Goal: Task Accomplishment & Management: Manage account settings

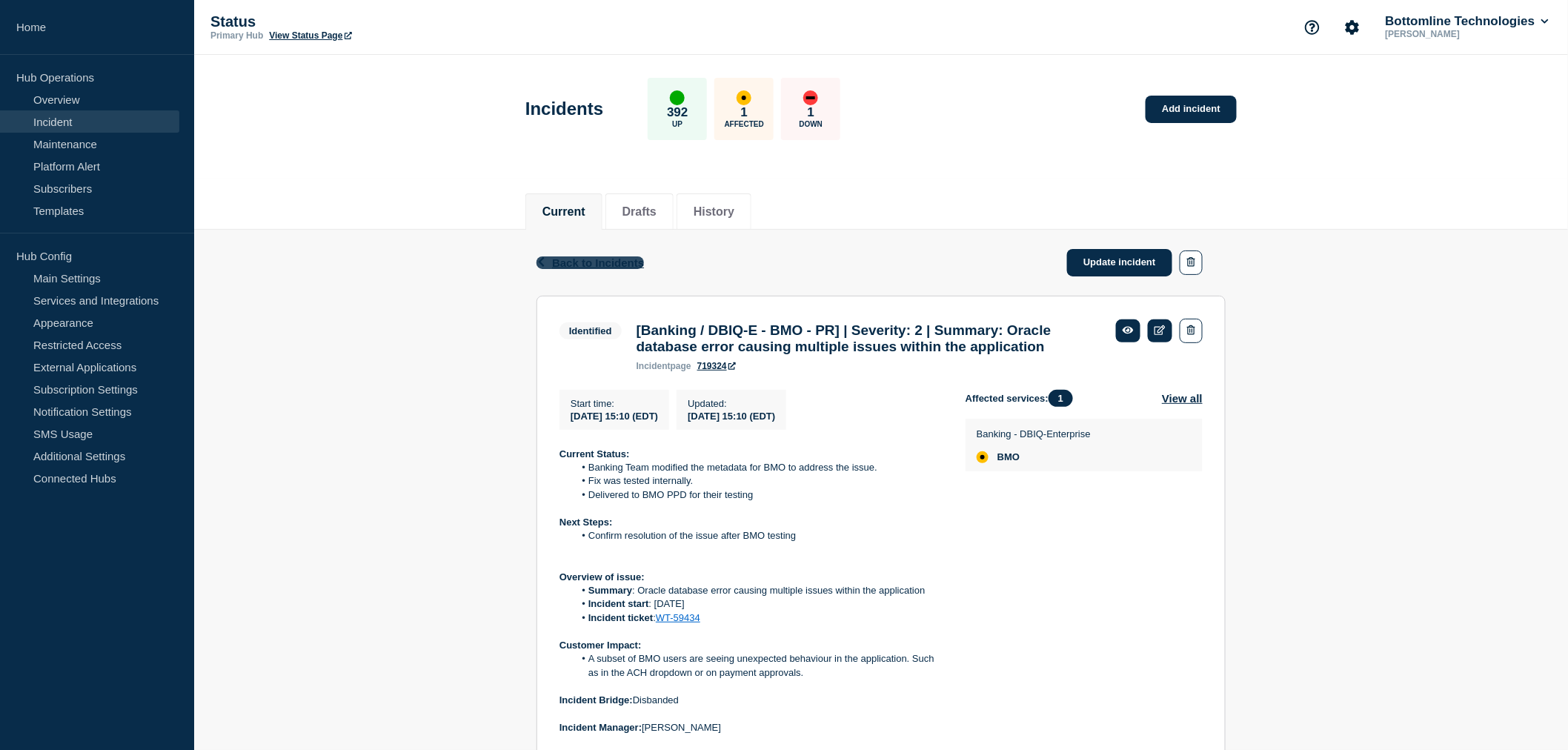
click at [572, 263] on span "Back to Incidents" at bounding box center [598, 263] width 92 height 13
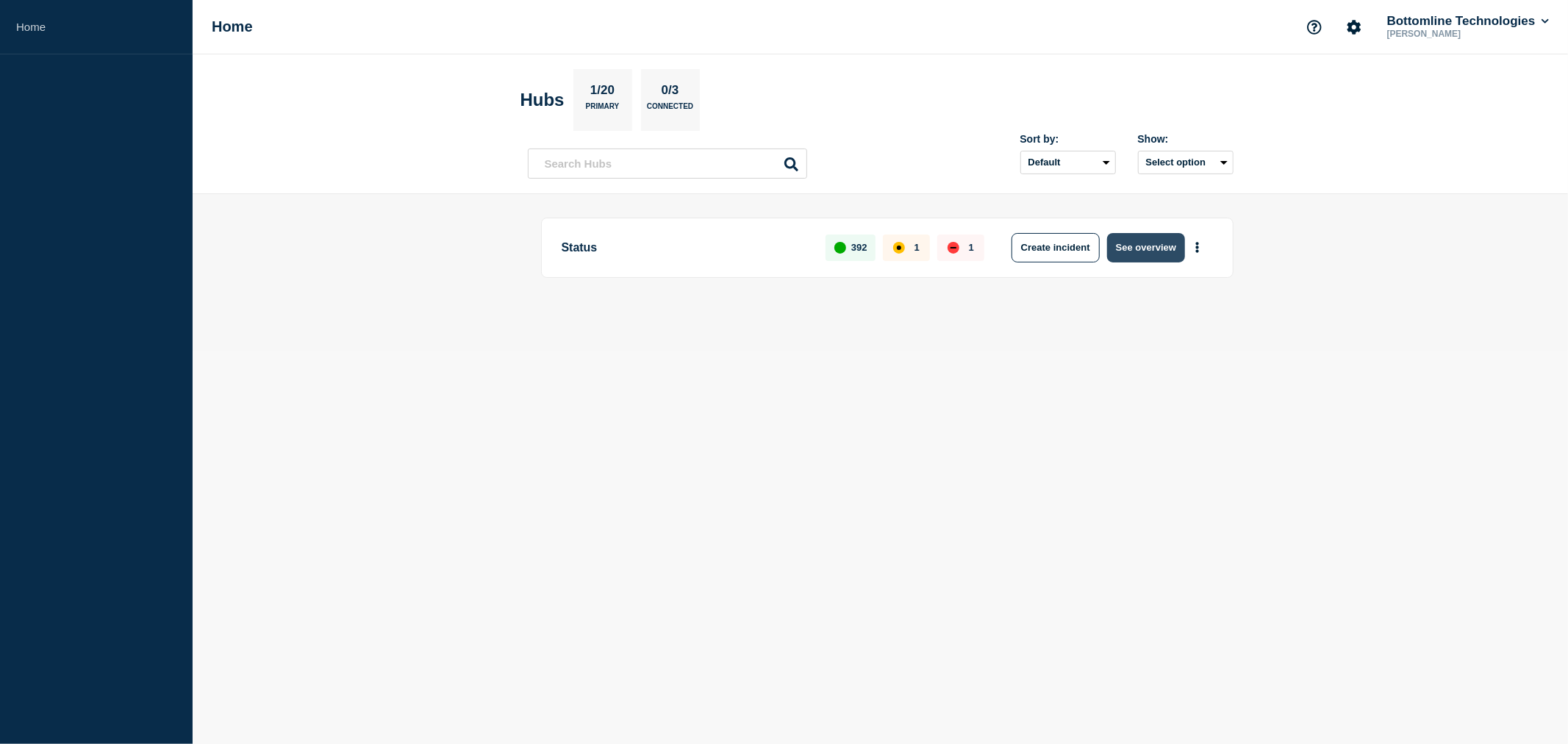
click at [1145, 246] on button "See overview" at bounding box center [1146, 247] width 78 height 29
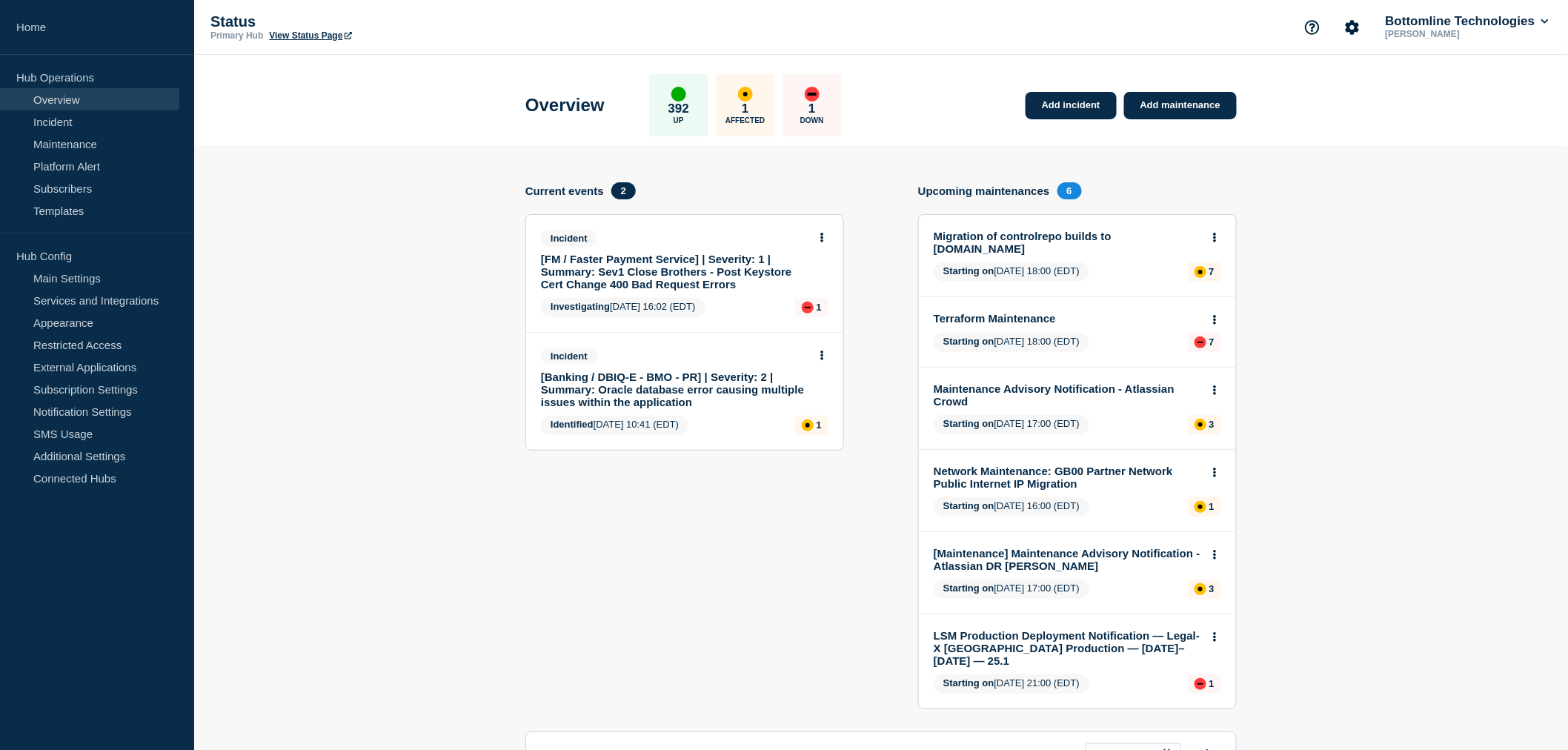
click at [682, 264] on link "[FM / Faster Payment Service] | Severity: 1 | Summary: Sev1 Close Brothers - Po…" at bounding box center [675, 271] width 268 height 38
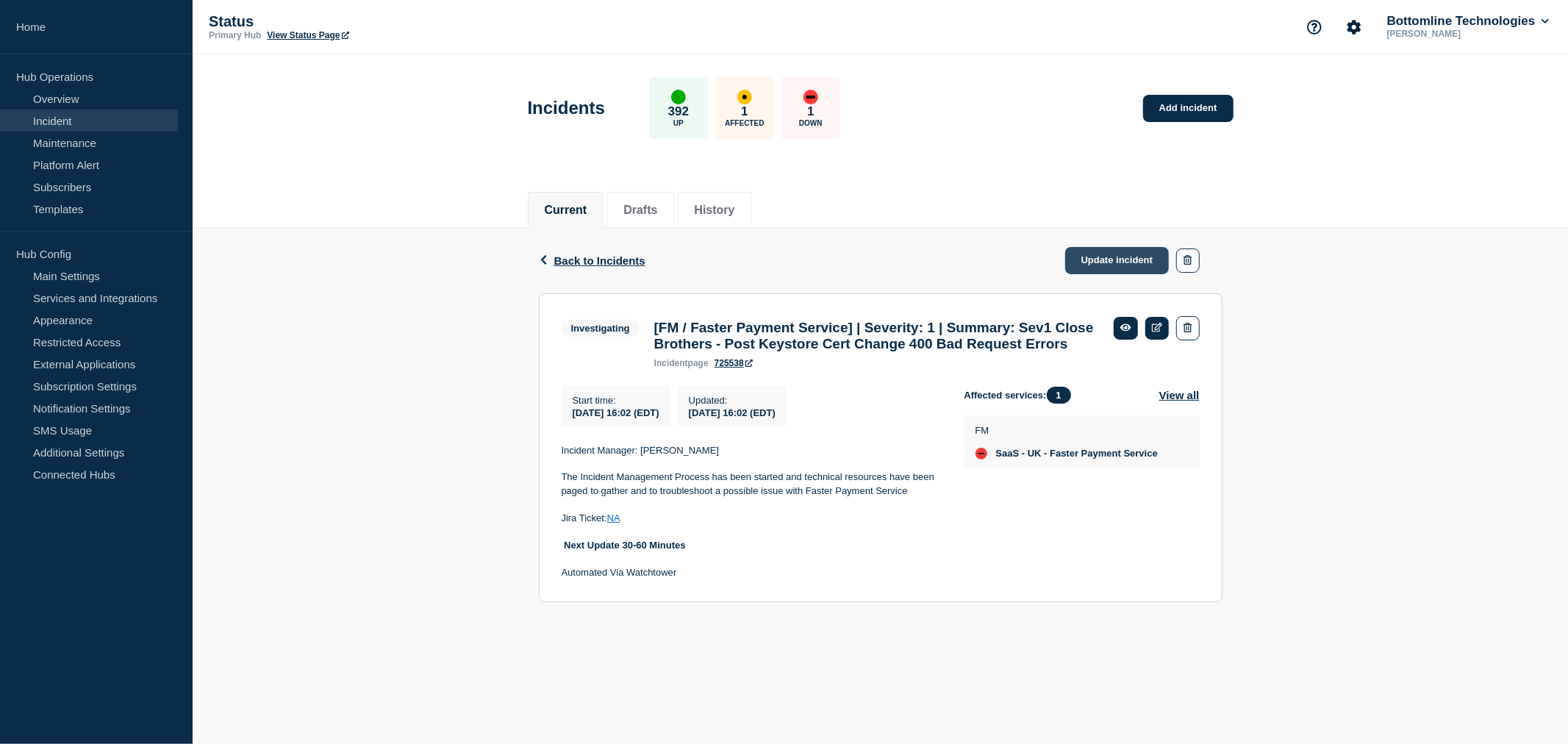
click at [1102, 257] on link "Update incident" at bounding box center [1117, 260] width 105 height 27
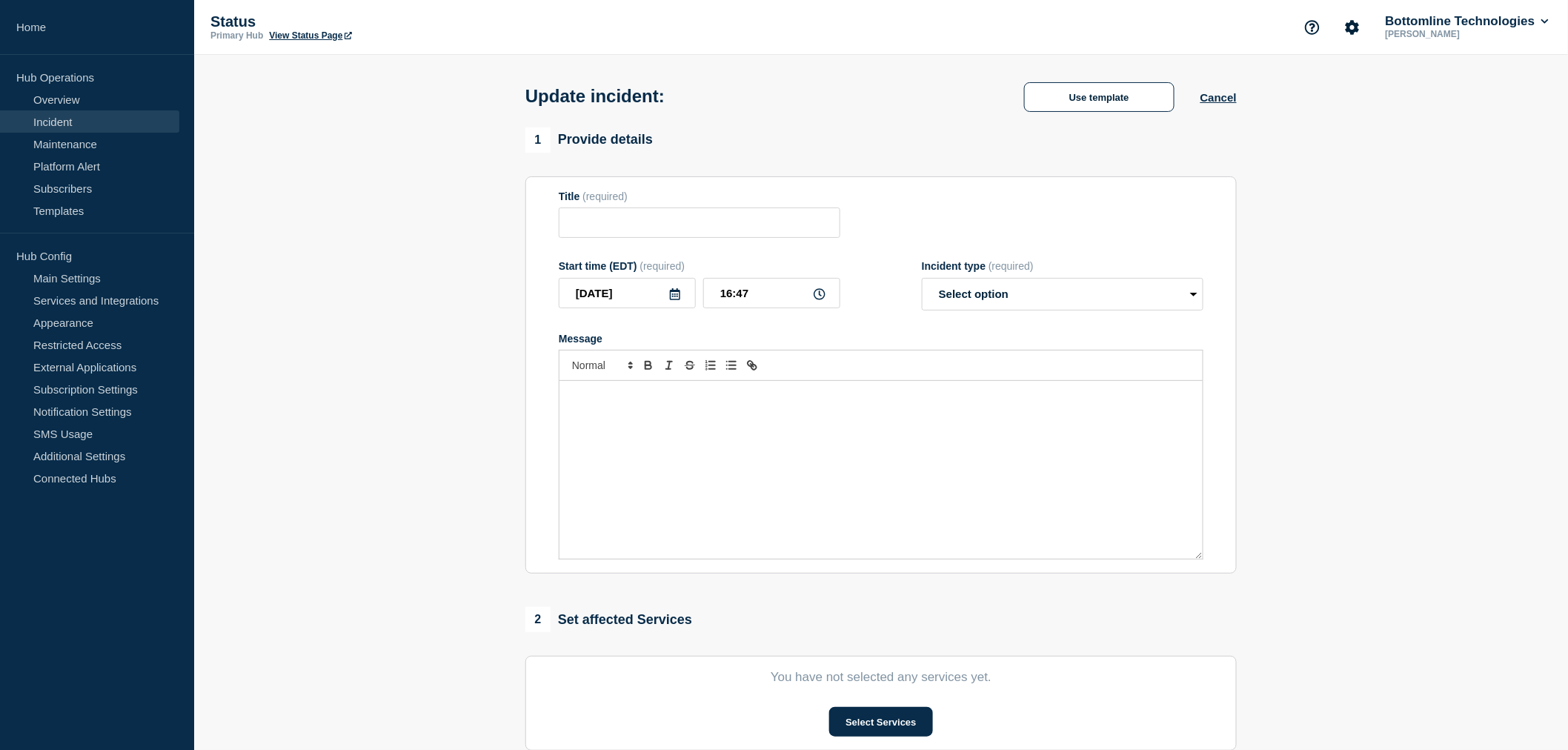
type input "[FM / Faster Payment Service] | Severity: 1 | Summary: Sev1 Close Brothers - Po…"
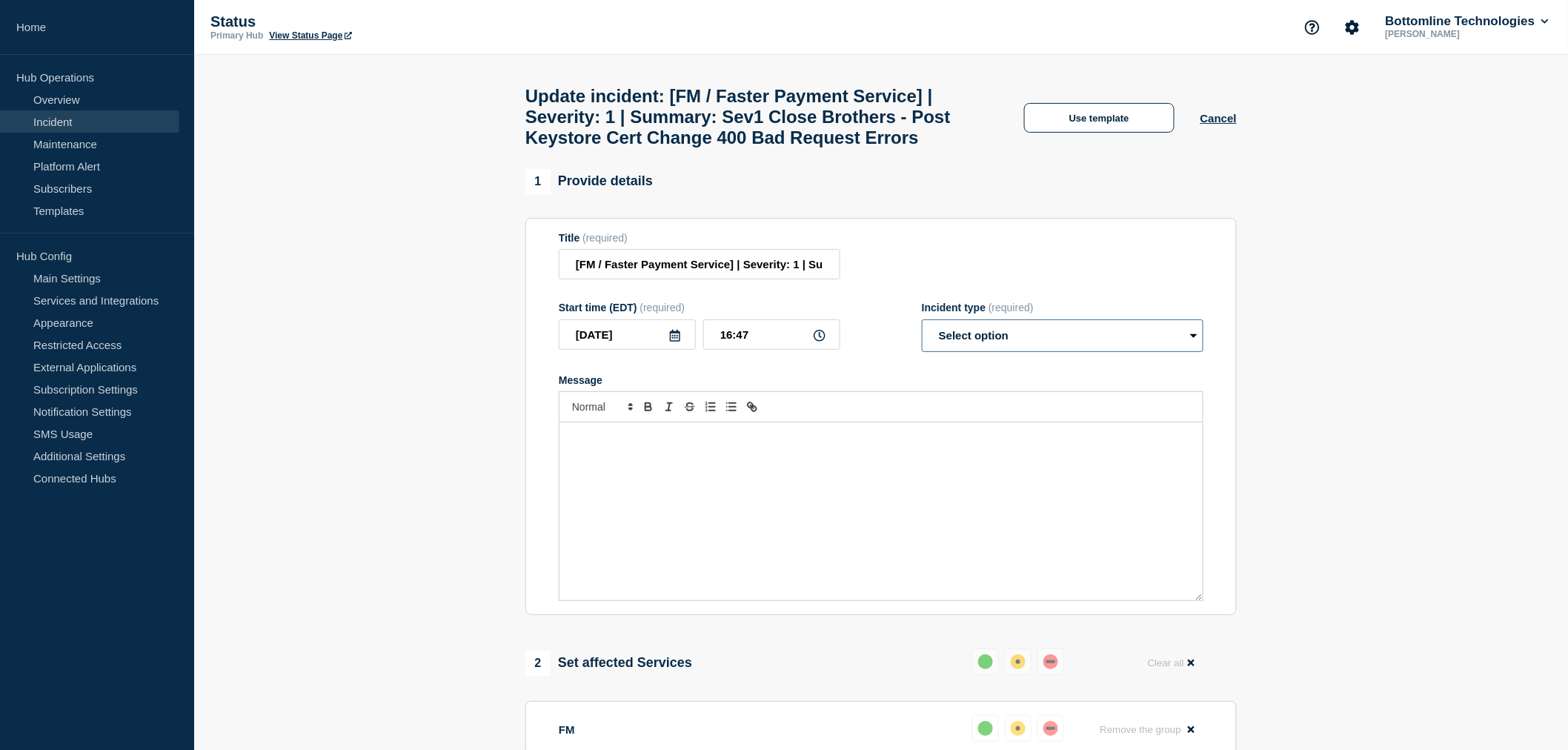
click at [960, 352] on select "Select option Investigating Identified Monitoring Resolved" at bounding box center [1062, 336] width 282 height 33
select select "investigating"
click at [922, 352] on select "Select option Investigating Identified Monitoring Resolved" at bounding box center [1062, 336] width 282 height 33
click at [1102, 132] on button "Use template" at bounding box center [1099, 117] width 150 height 29
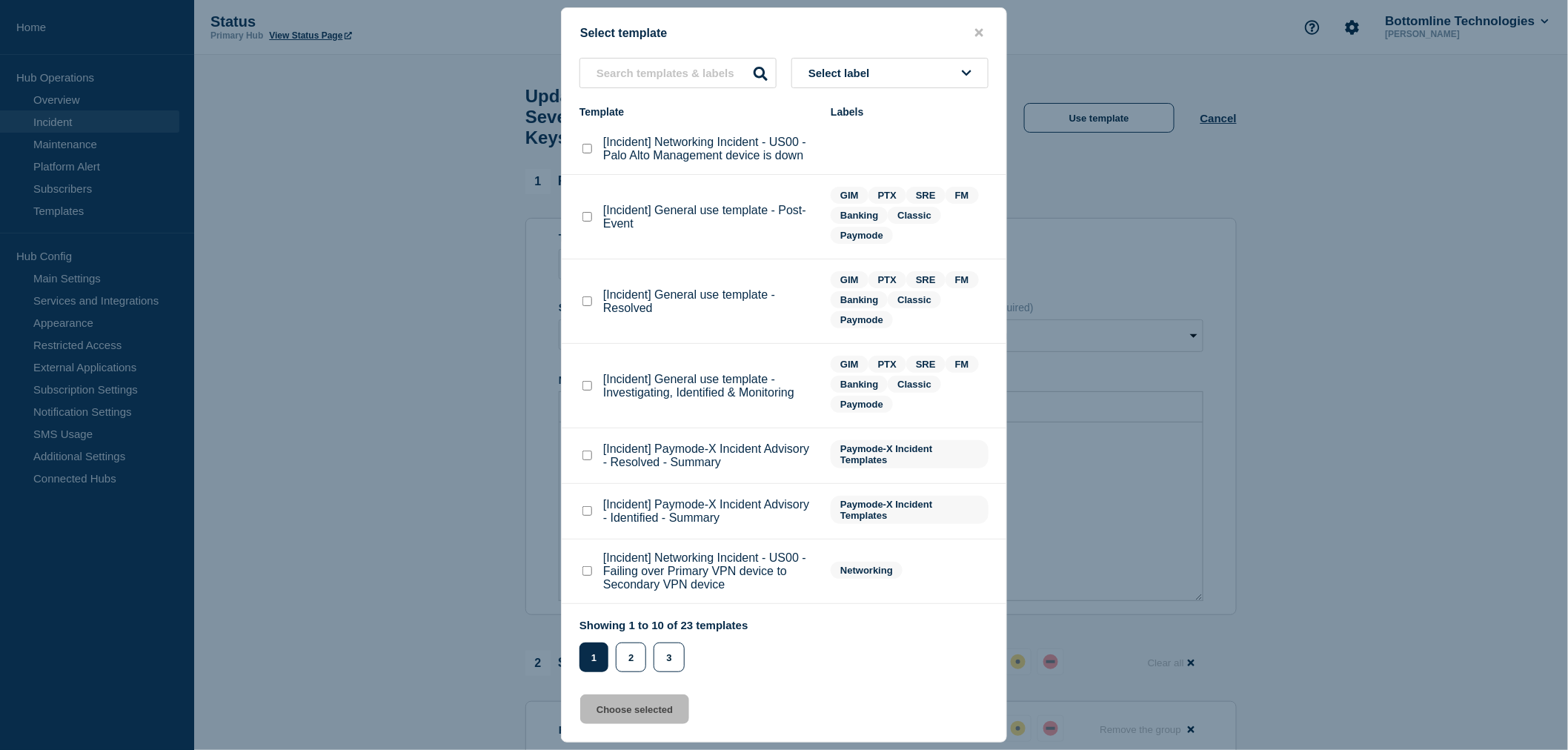
click at [584, 381] on checkbox"] "[Incident] General use template - Investigating, Identified & Monitoring checkb…" at bounding box center [587, 385] width 10 height 10
checkbox checkbox"] "true"
click at [621, 712] on button "Choose selected" at bounding box center [635, 709] width 109 height 29
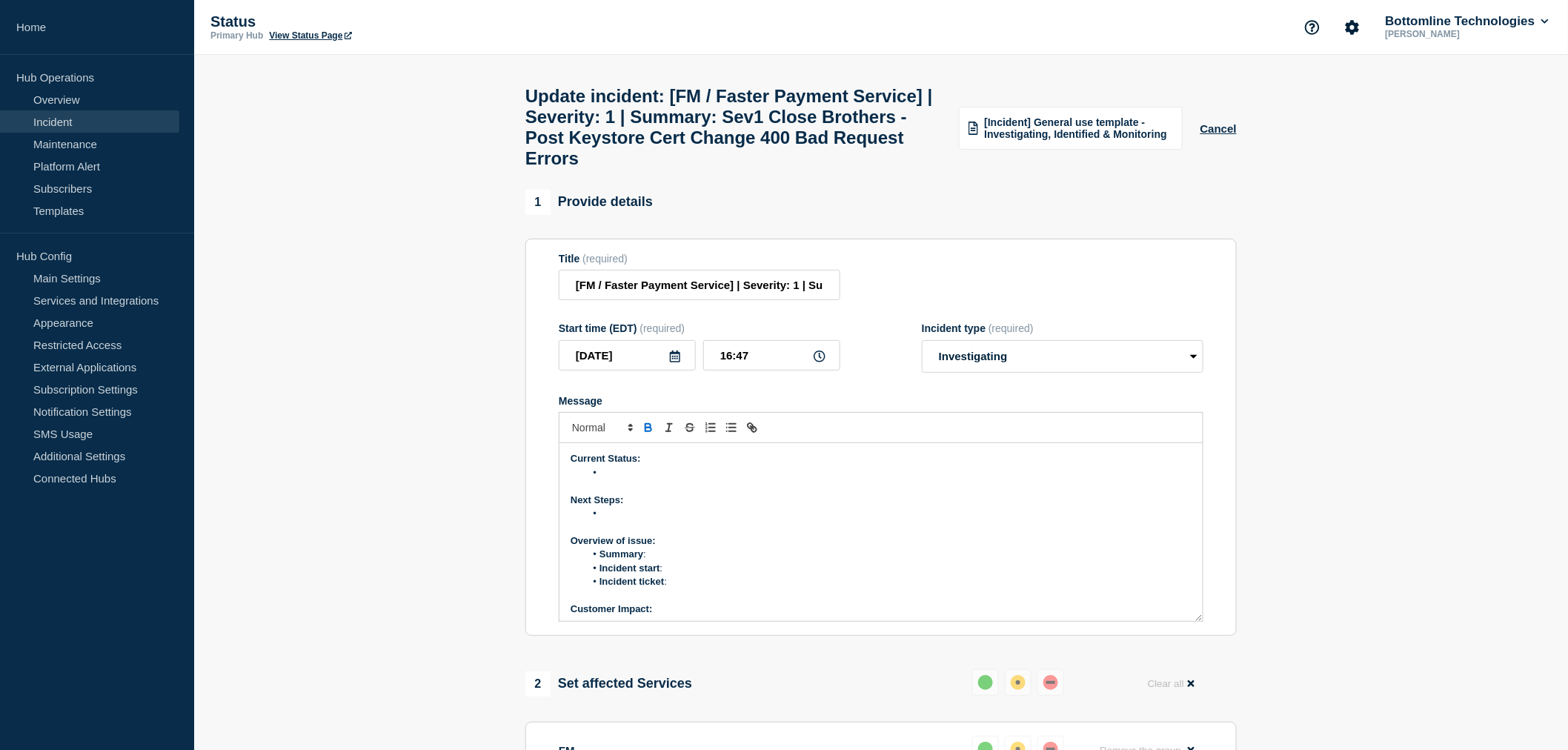
click at [619, 480] on li "Message" at bounding box center [889, 472] width 607 height 14
click at [624, 520] on li "Message" at bounding box center [889, 513] width 607 height 14
click at [612, 520] on li "Message" at bounding box center [889, 513] width 607 height 14
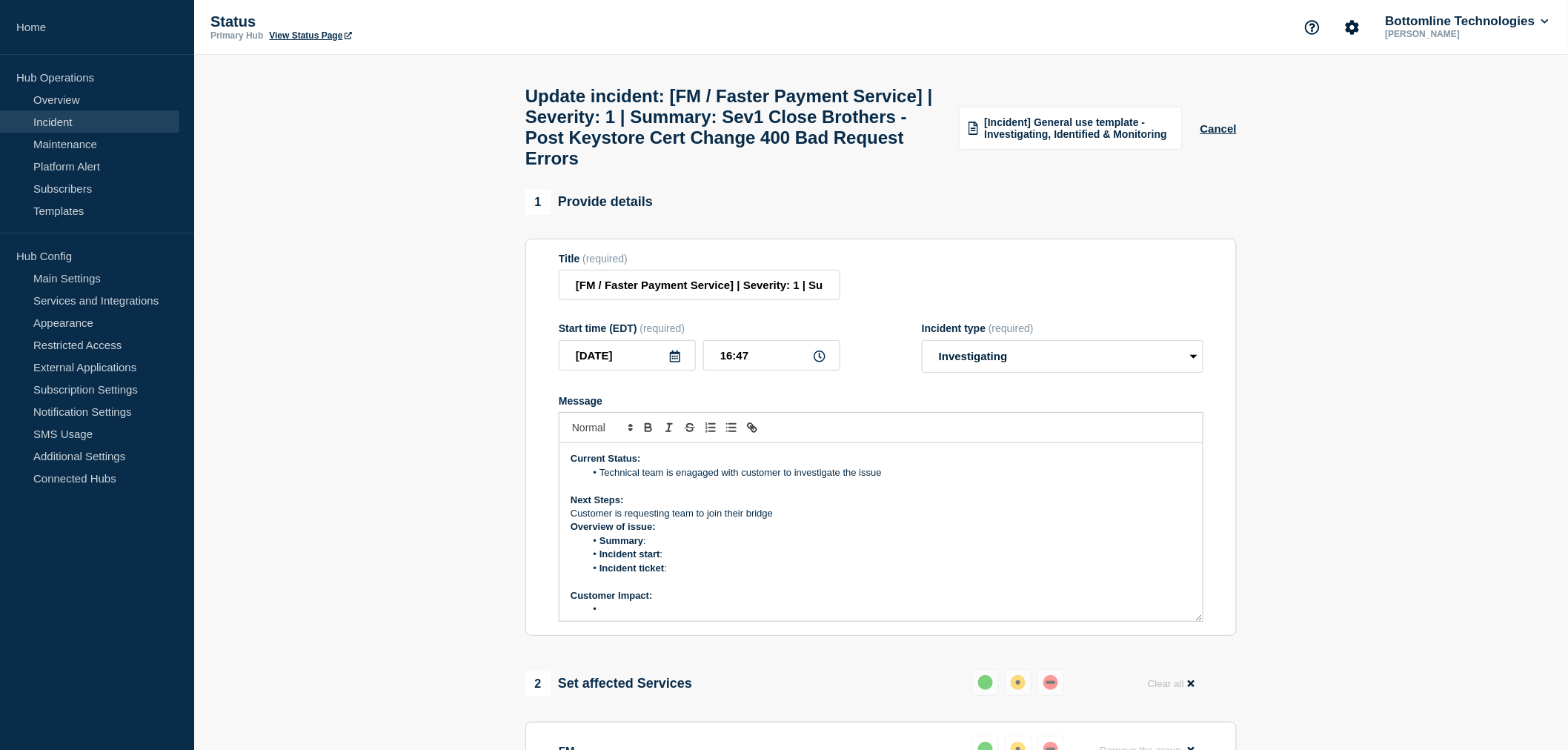
click at [802, 520] on p "Customer is requesting team to join their bridge" at bounding box center [880, 513] width 621 height 14
click at [571, 520] on p "Customer is requesting team to join their bridge" at bounding box center [880, 513] width 621 height 14
click at [734, 427] on line "Toggle bulleted list" at bounding box center [732, 427] width 6 height 0
click at [650, 561] on li "Summary :" at bounding box center [889, 554] width 607 height 14
click at [671, 575] on li "Incident start :" at bounding box center [889, 568] width 607 height 14
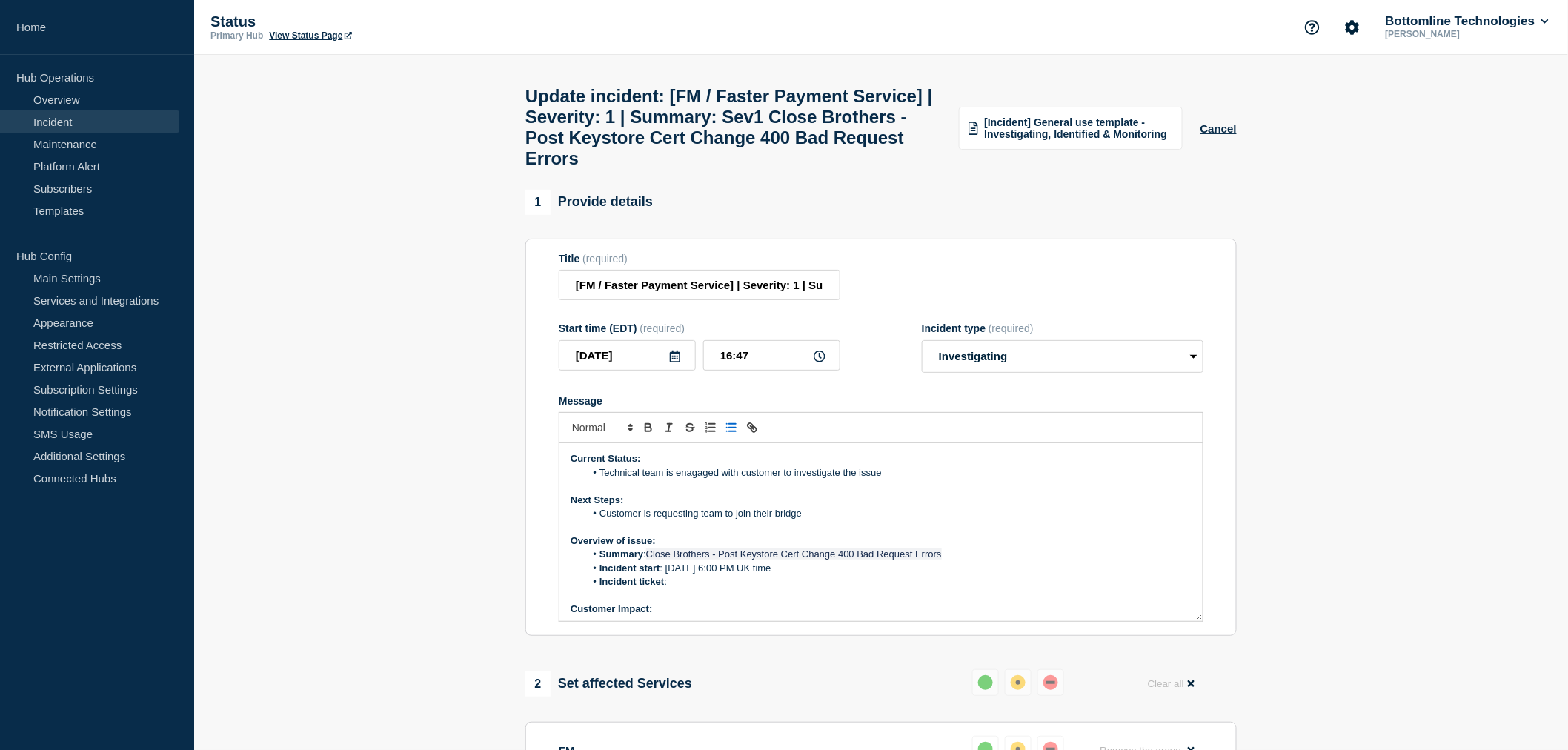
click at [678, 589] on li "Incident ticket :" at bounding box center [889, 581] width 607 height 14
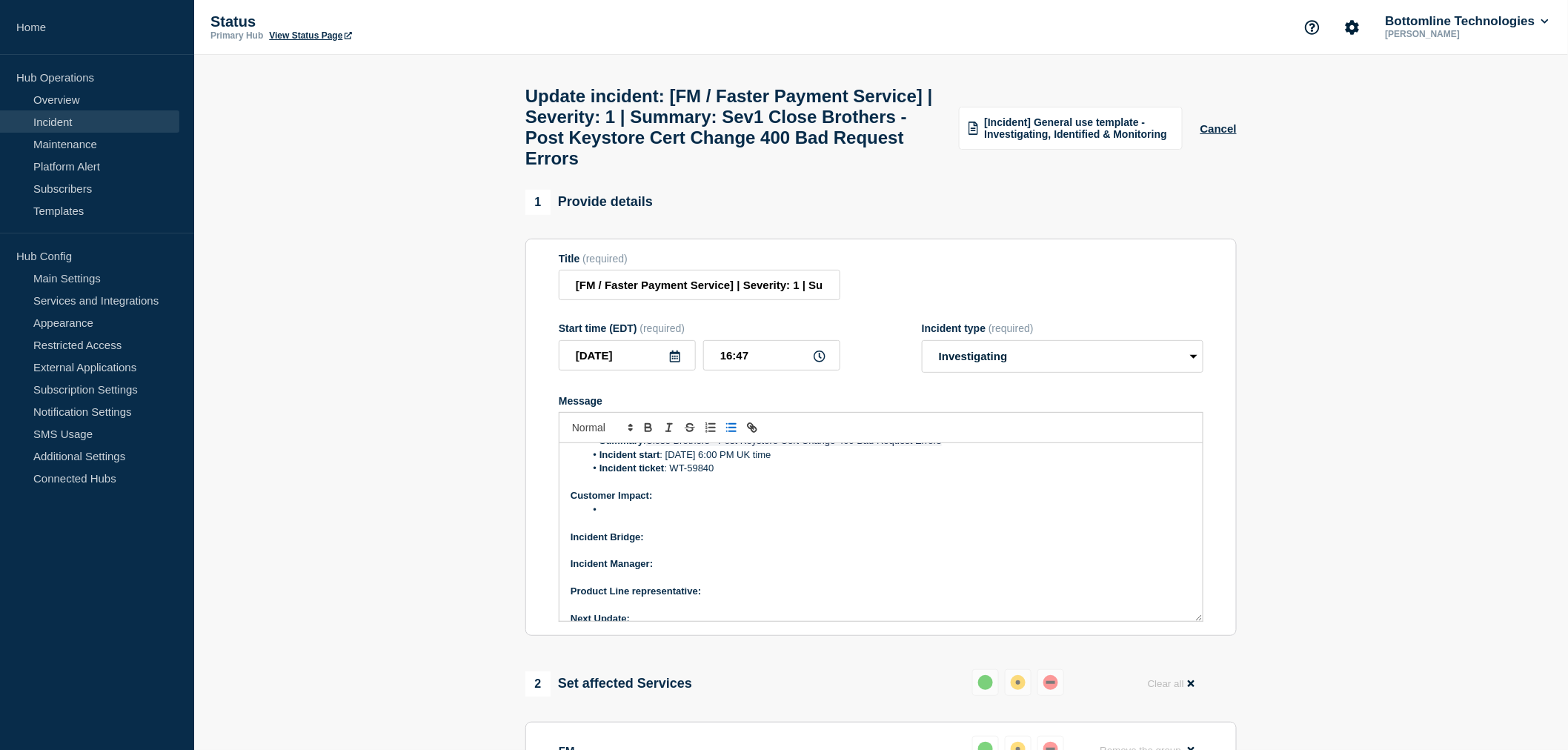
scroll to position [127, 0]
click at [601, 503] on li "Message" at bounding box center [889, 496] width 607 height 14
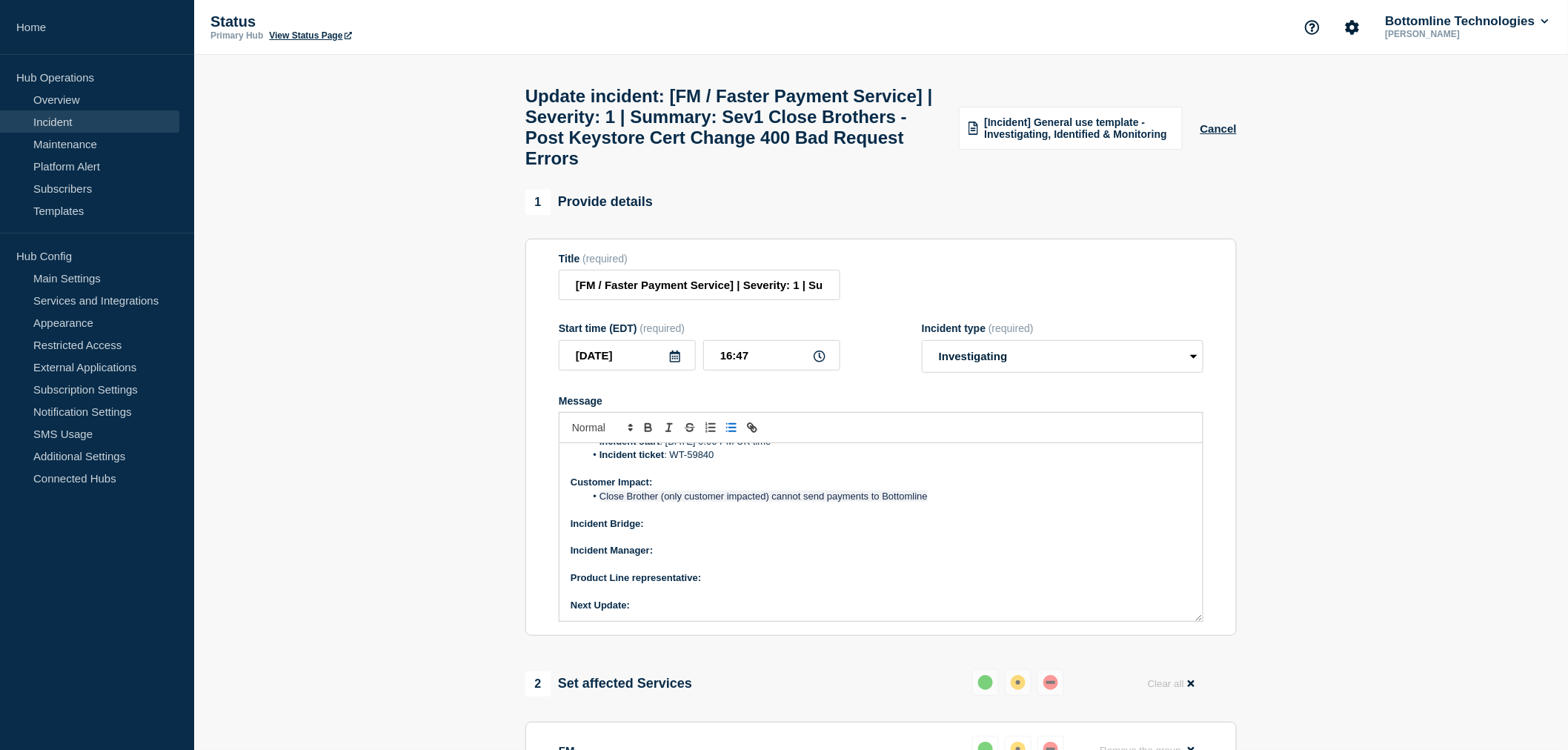
click at [657, 531] on p "Incident Bridge:" at bounding box center [880, 524] width 621 height 14
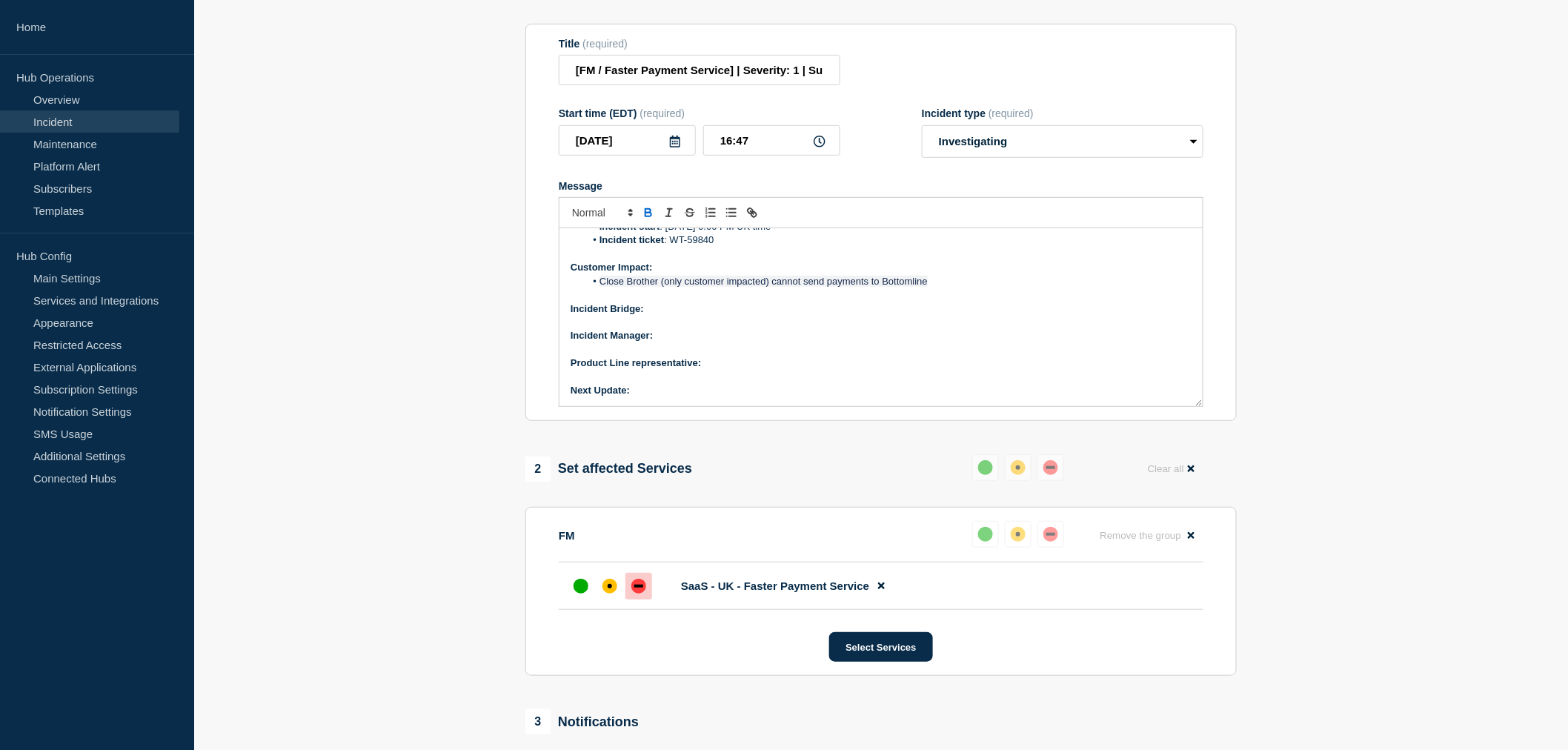
scroll to position [202, 0]
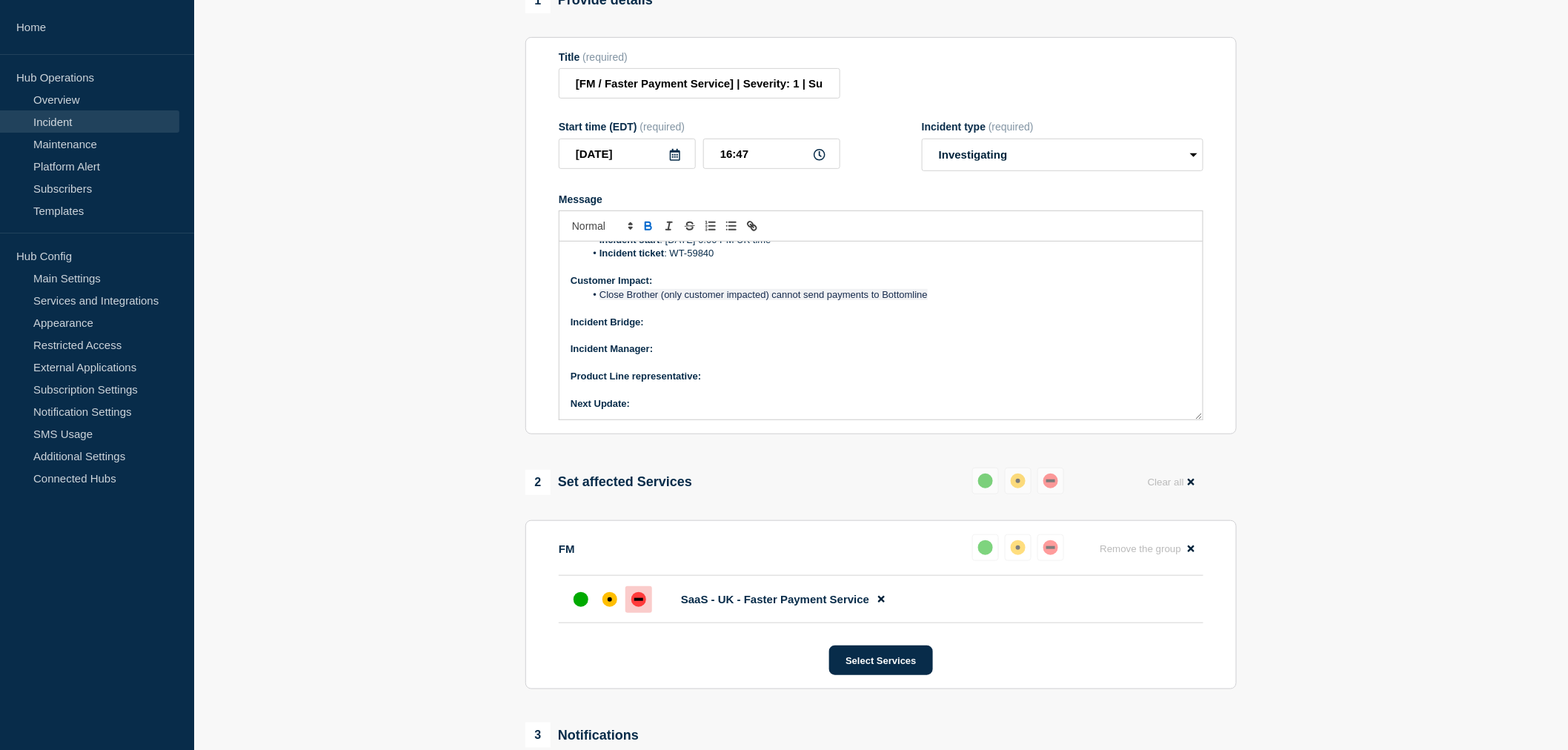
click at [654, 329] on p "Incident Bridge:" at bounding box center [880, 322] width 621 height 14
drag, startPoint x: 712, startPoint y: 336, endPoint x: 648, endPoint y: 339, distance: 64.1
click at [648, 329] on p "Incident Bridge: On request" at bounding box center [880, 322] width 621 height 14
click at [688, 356] on p "Incident Manager:" at bounding box center [880, 348] width 621 height 14
drag, startPoint x: 720, startPoint y: 365, endPoint x: 658, endPoint y: 369, distance: 62.1
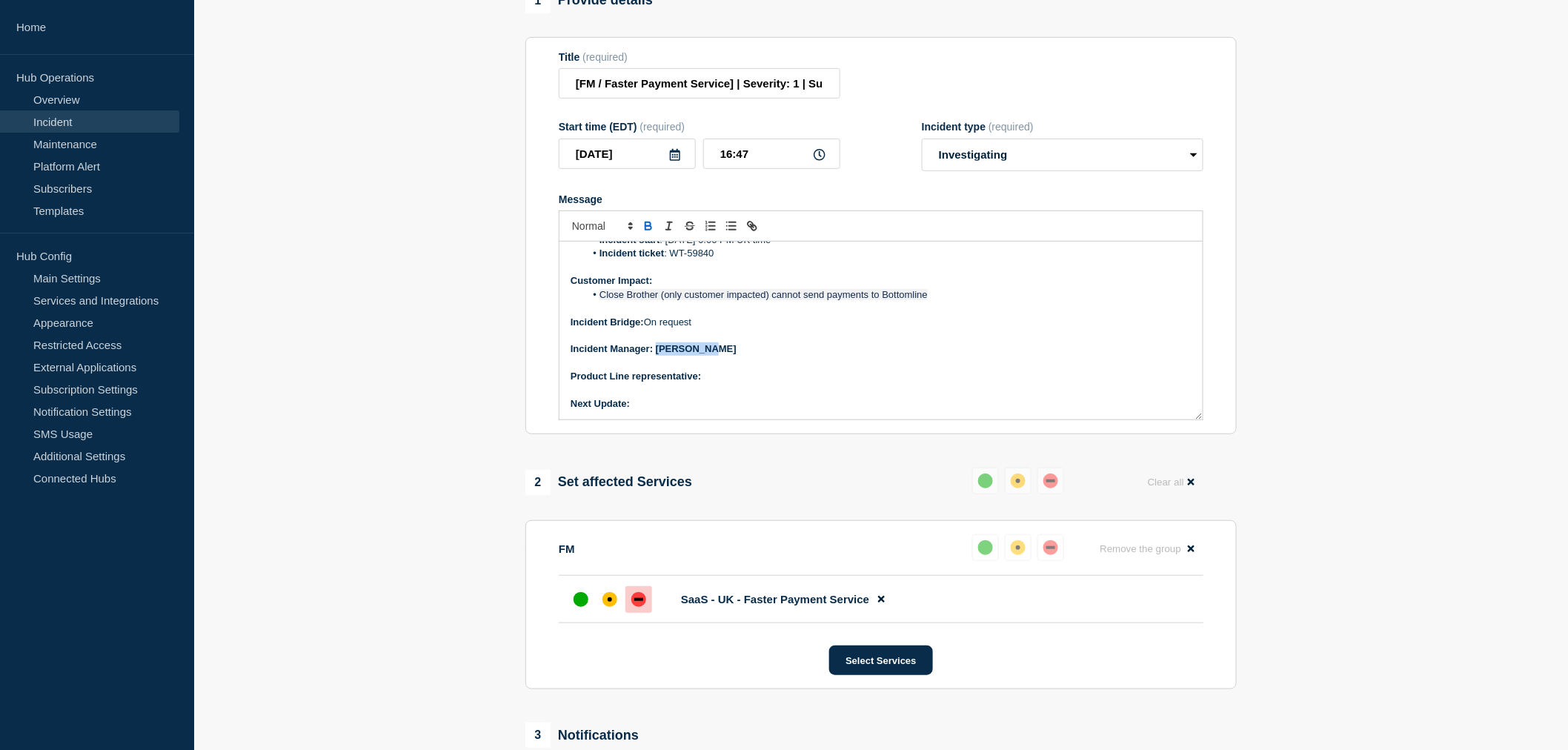
click at [658, 356] on p "Incident Manager: Neena Goel" at bounding box center [880, 348] width 621 height 14
click at [727, 383] on p "Product Line representative:" at bounding box center [880, 376] width 621 height 14
click at [716, 383] on p "Product Line representative:" at bounding box center [880, 376] width 621 height 14
drag, startPoint x: 793, startPoint y: 394, endPoint x: 704, endPoint y: 398, distance: 89.1
click at [704, 383] on p "Product Line representative: Yannick Jauneau" at bounding box center [880, 376] width 621 height 14
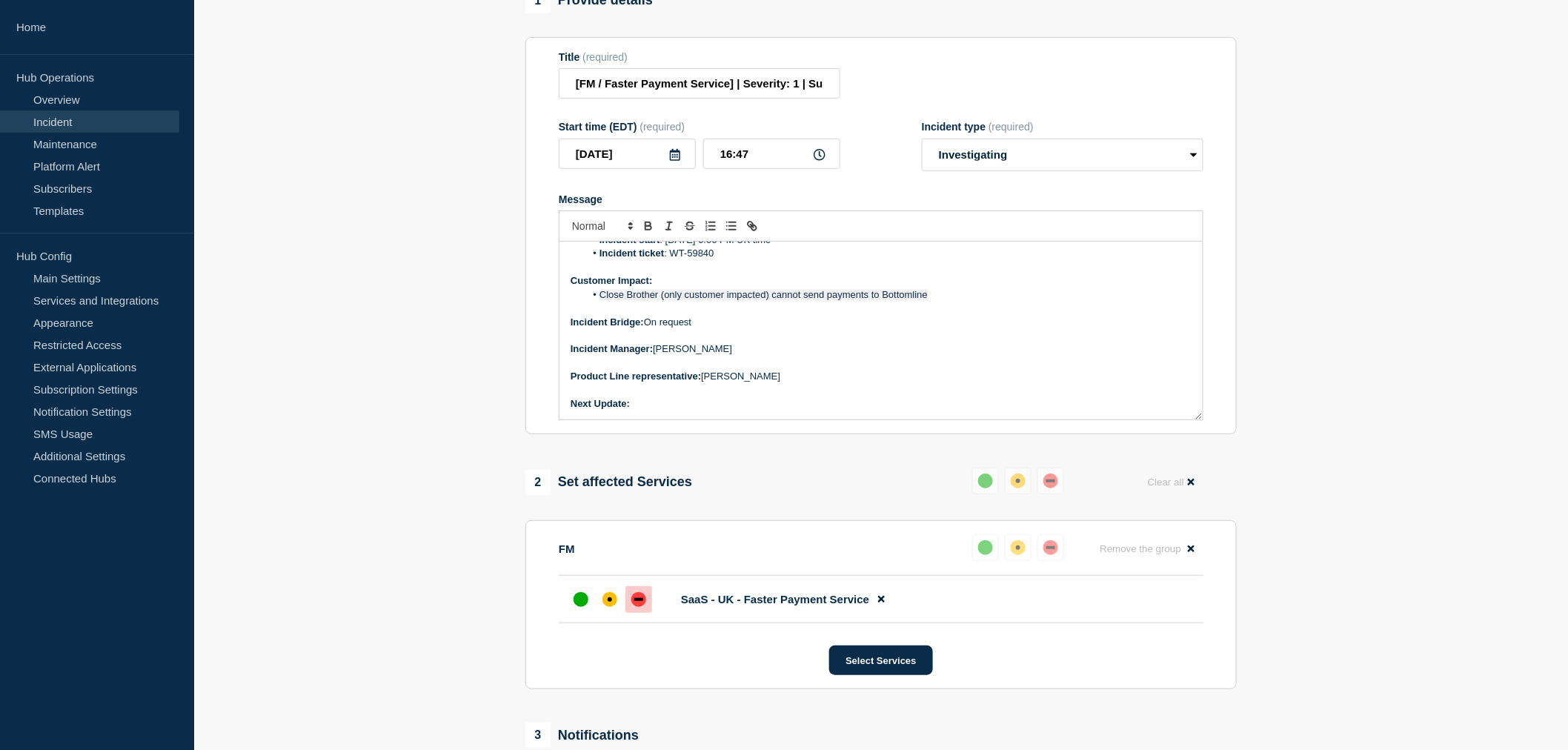
click at [668, 411] on p "Next Update:" at bounding box center [880, 403] width 621 height 14
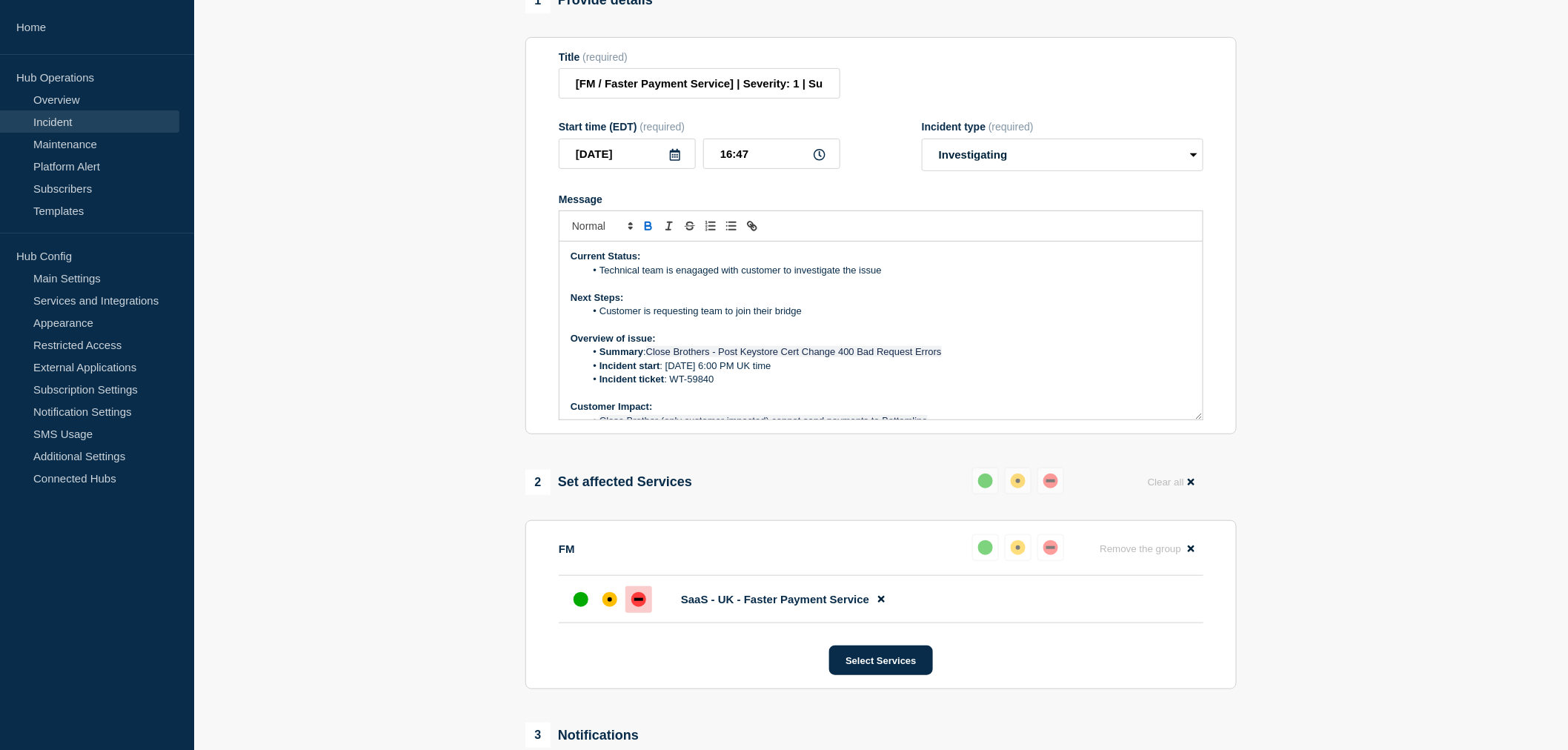
scroll to position [0, 0]
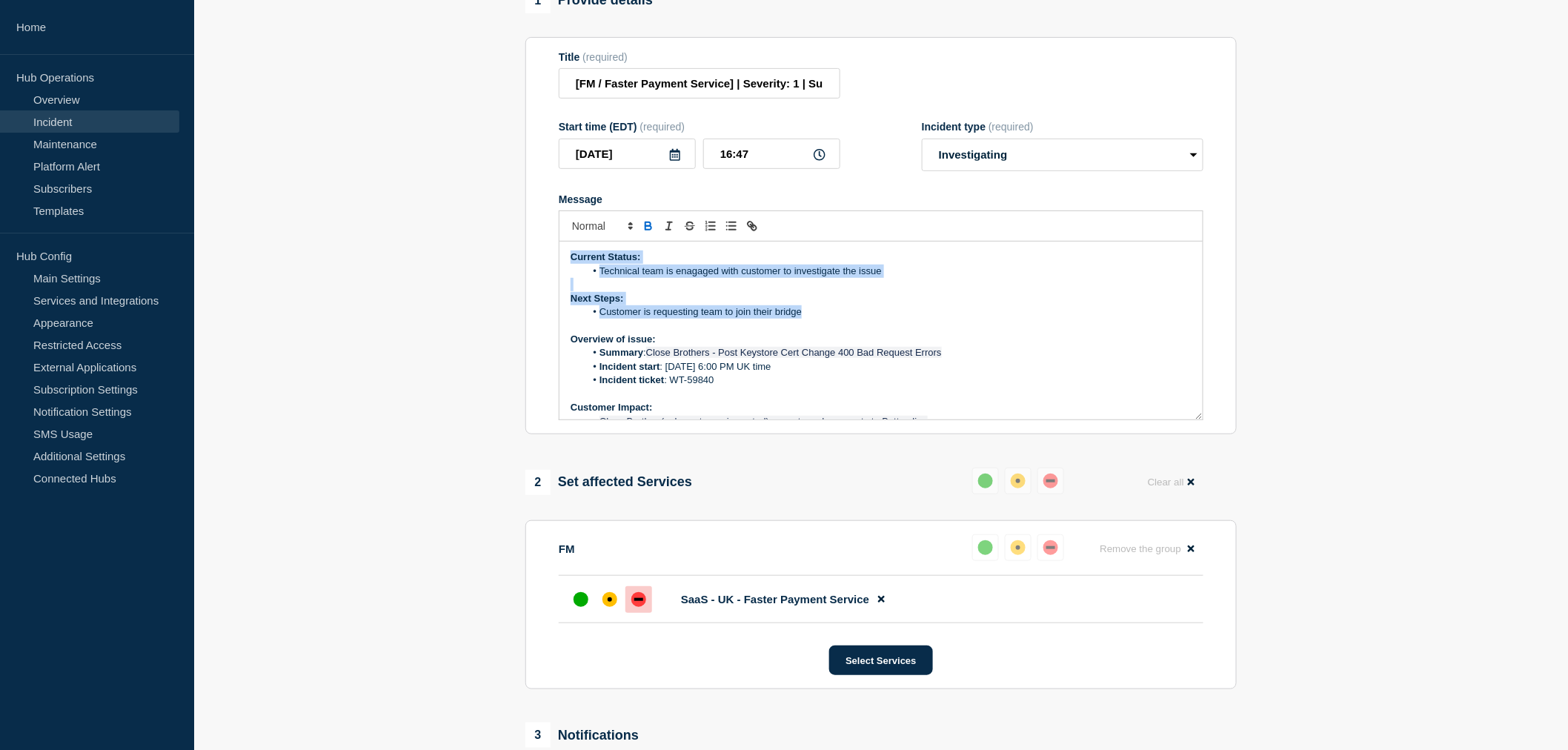
drag, startPoint x: 810, startPoint y: 331, endPoint x: 554, endPoint y: 260, distance: 265.7
click at [554, 260] on section "Title (required) [FM / Faster Payment Service] | Severity: 1 | Summary: Sev1 Cl…" at bounding box center [881, 236] width 712 height 398
drag, startPoint x: 801, startPoint y: 332, endPoint x: 567, endPoint y: 264, distance: 243.7
click at [567, 264] on div "Current Status: Technical team is enagaged with customer to investigate the iss…" at bounding box center [880, 330] width 643 height 178
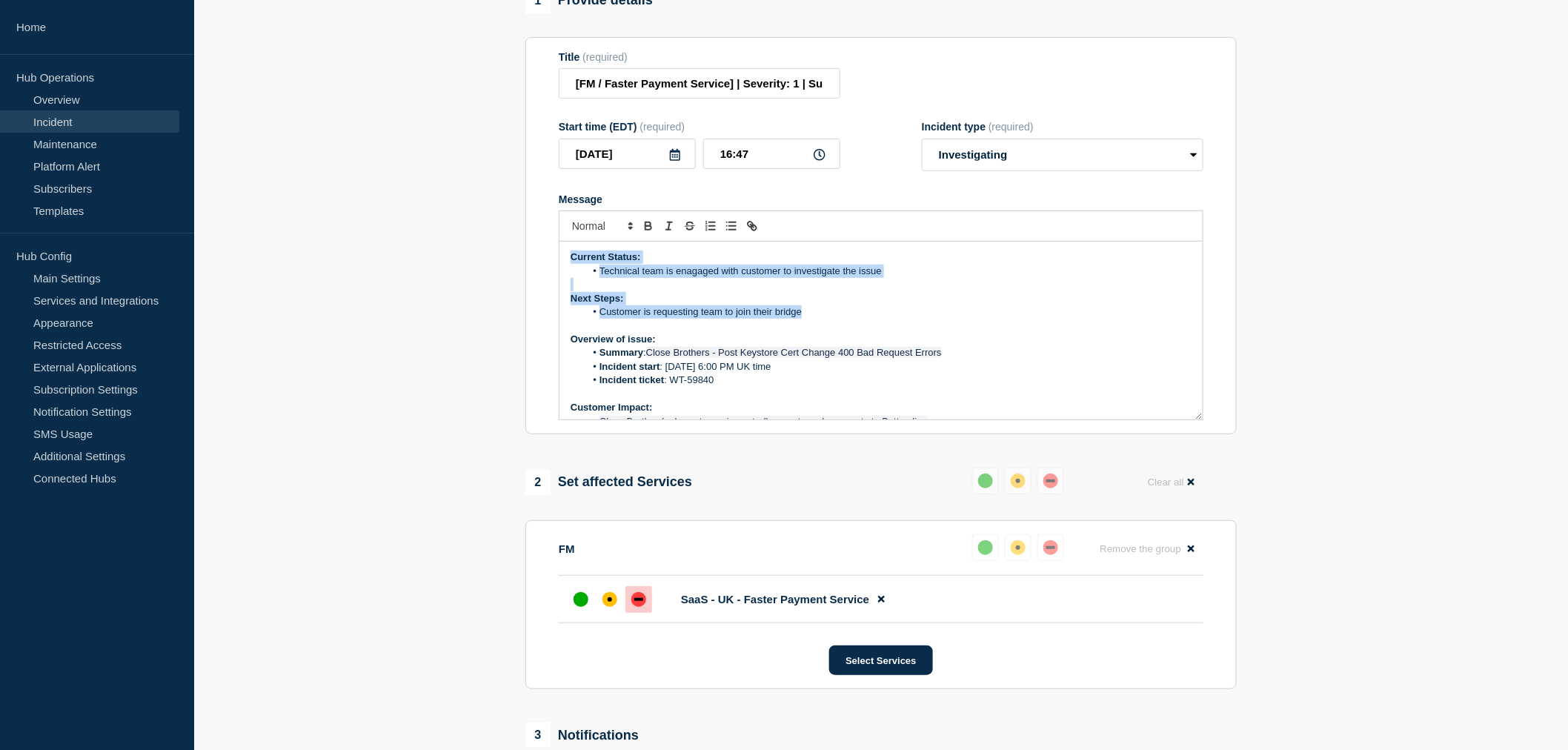
click at [567, 264] on div "Current Status: Technical team is enagaged with customer to investigate the iss…" at bounding box center [880, 330] width 643 height 178
drag, startPoint x: 570, startPoint y: 274, endPoint x: 812, endPoint y: 336, distance: 249.8
click at [812, 336] on div "Current Status: Technical team is enagaged with customer to investigate the iss…" at bounding box center [880, 330] width 643 height 178
click at [812, 318] on li "Customer is requesting team to join their bridge" at bounding box center [889, 312] width 607 height 14
drag, startPoint x: 812, startPoint y: 336, endPoint x: 547, endPoint y: 264, distance: 274.6
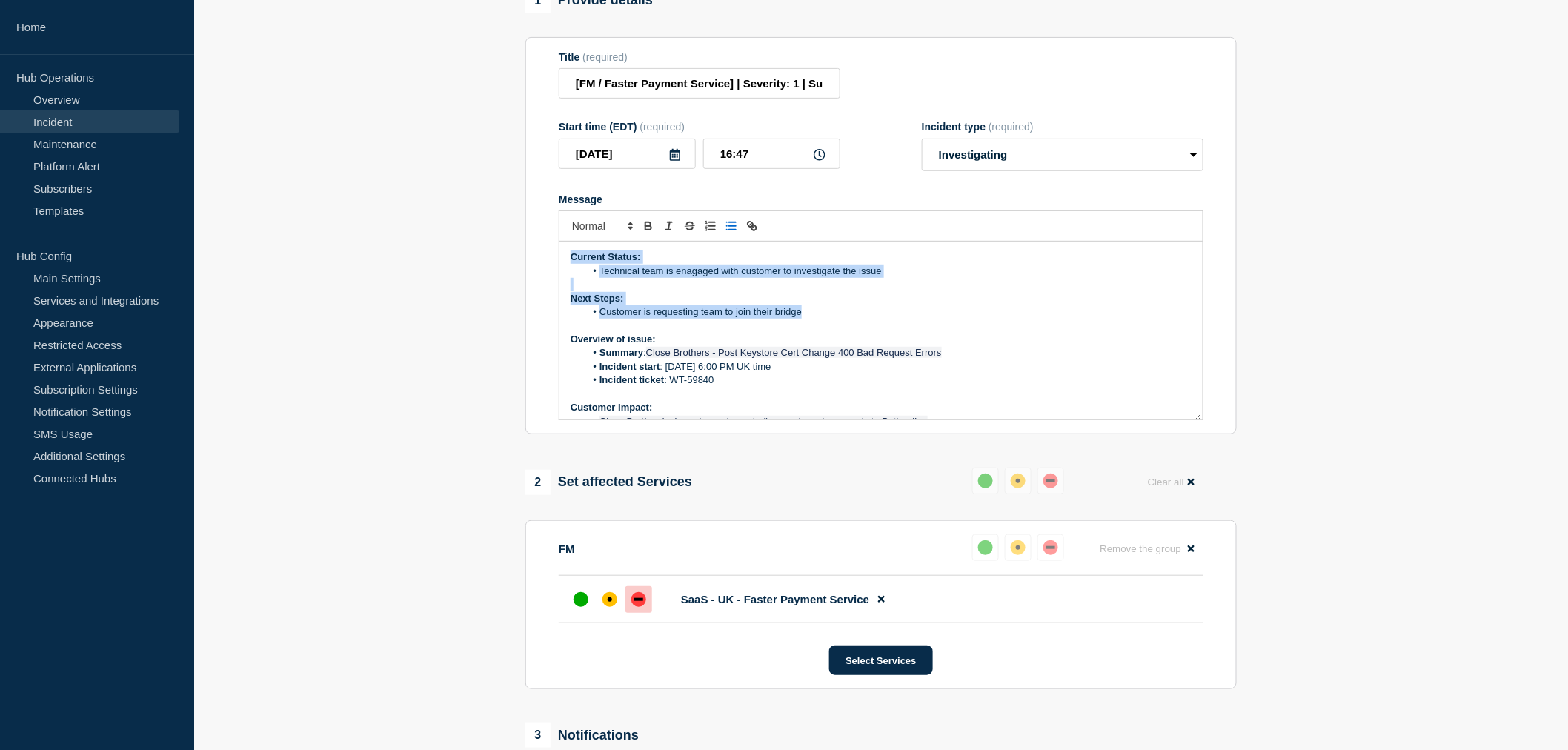
click at [547, 264] on section "Title (required) [FM / Faster Payment Service] | Severity: 1 | Summary: Sev1 Cl…" at bounding box center [881, 236] width 712 height 398
copy div "Current Status: Technical team is enagaged with customer to investigate the iss…"
click at [863, 332] on p "Message" at bounding box center [880, 325] width 621 height 14
drag, startPoint x: 815, startPoint y: 329, endPoint x: 558, endPoint y: 269, distance: 263.9
click at [558, 269] on div "Current Status: Technical team is enagaged with customer to investigate the iss…" at bounding box center [880, 330] width 645 height 179
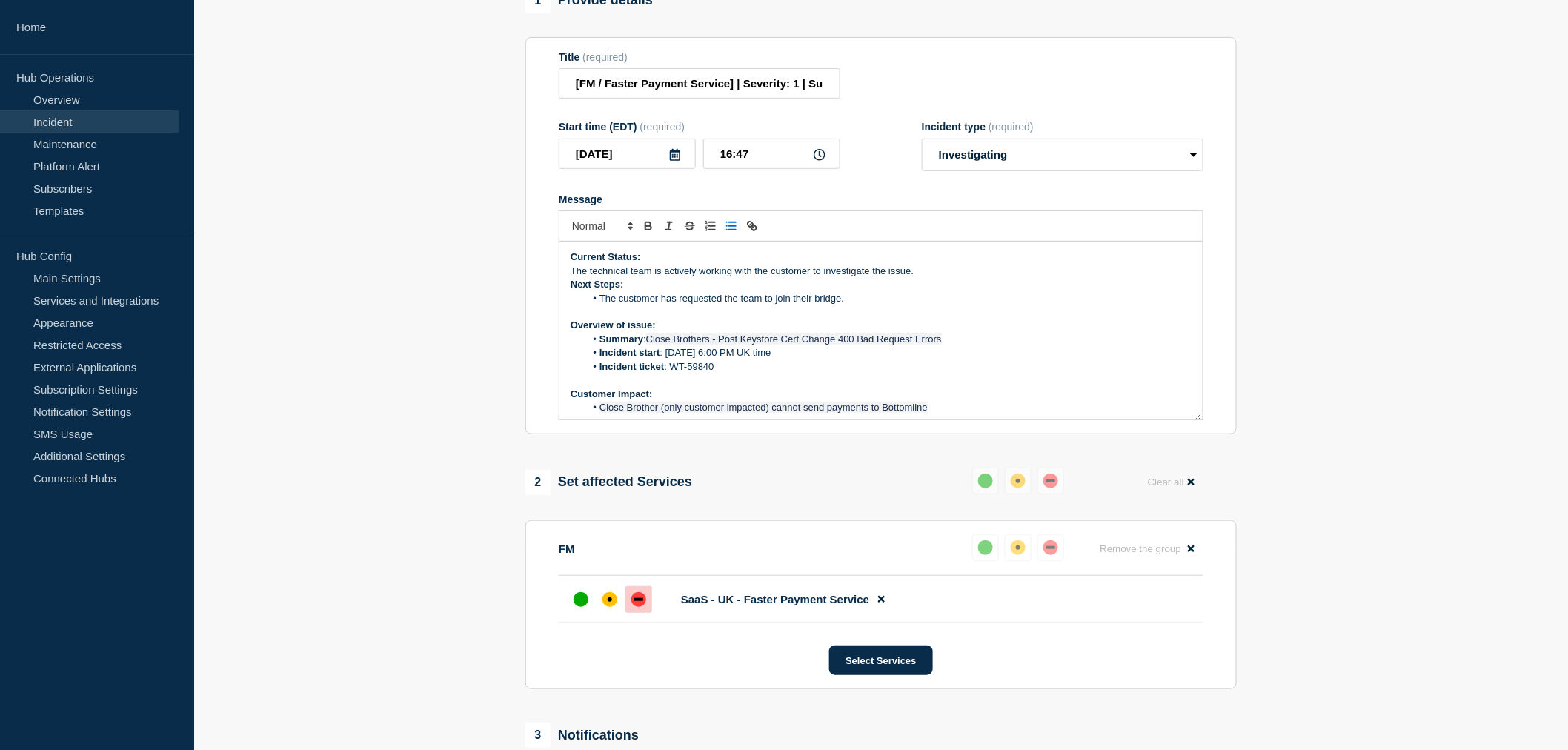
click at [655, 264] on p "Current Status:" at bounding box center [880, 257] width 621 height 14
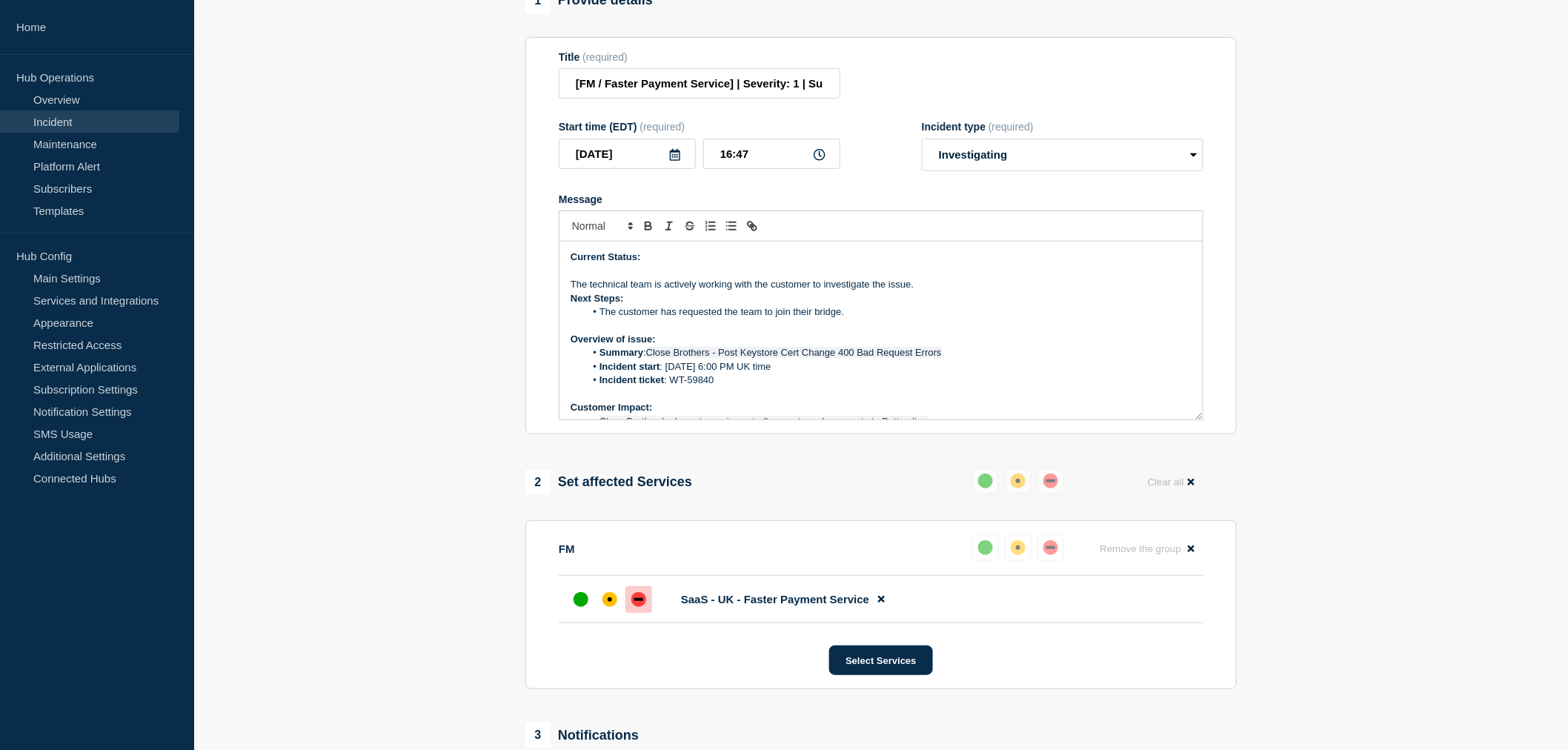
click at [573, 292] on p "The technical team is actively working with the customer to investigate the iss…" at bounding box center [880, 284] width 621 height 14
click at [732, 226] on line "Toggle bulleted list" at bounding box center [732, 226] width 6 height 0
click at [569, 310] on div "Current Status: The technical team is actively working with the customer to inv…" at bounding box center [880, 330] width 643 height 178
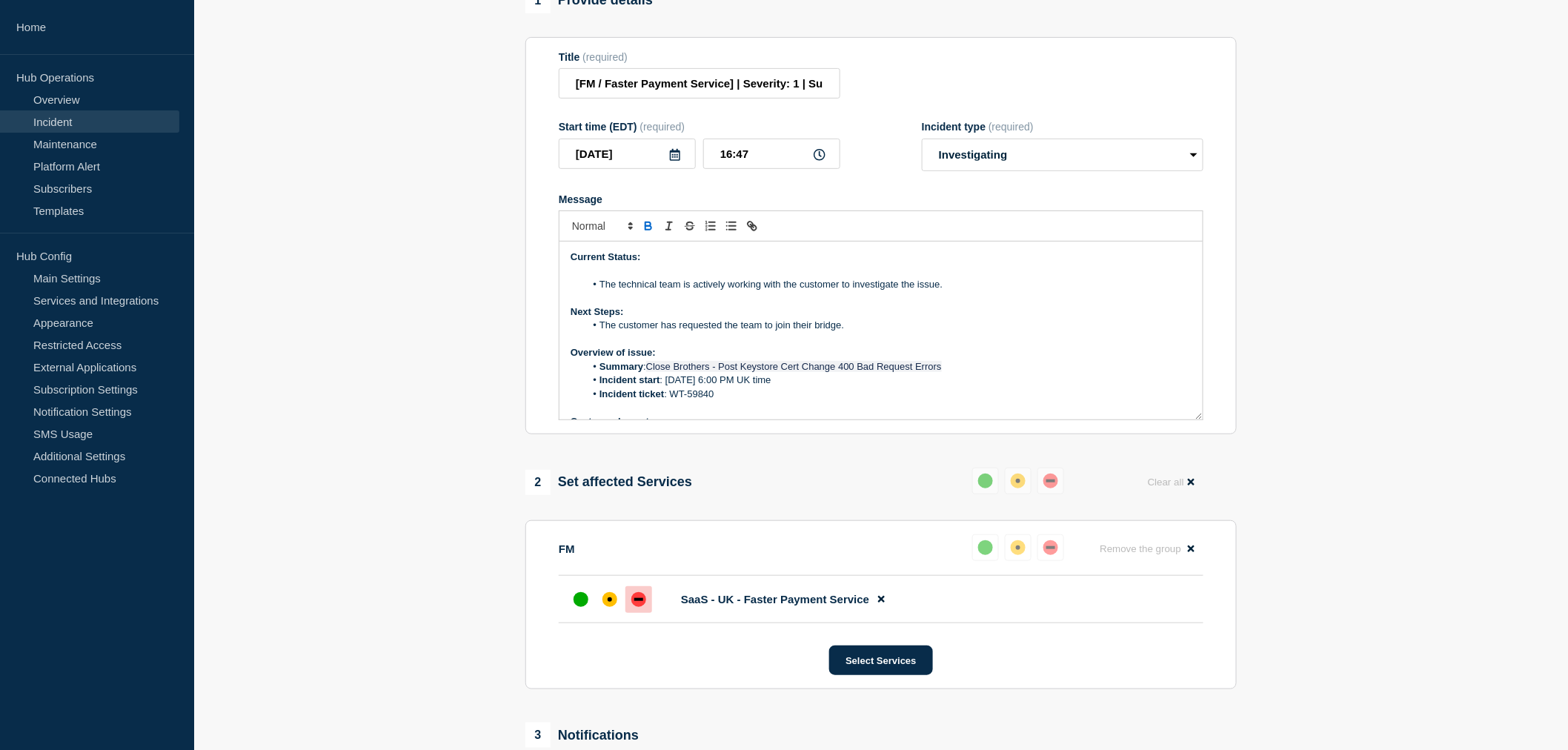
click at [602, 292] on li "The technical team is actively working with the customer to investigate the iss…" at bounding box center [889, 284] width 607 height 14
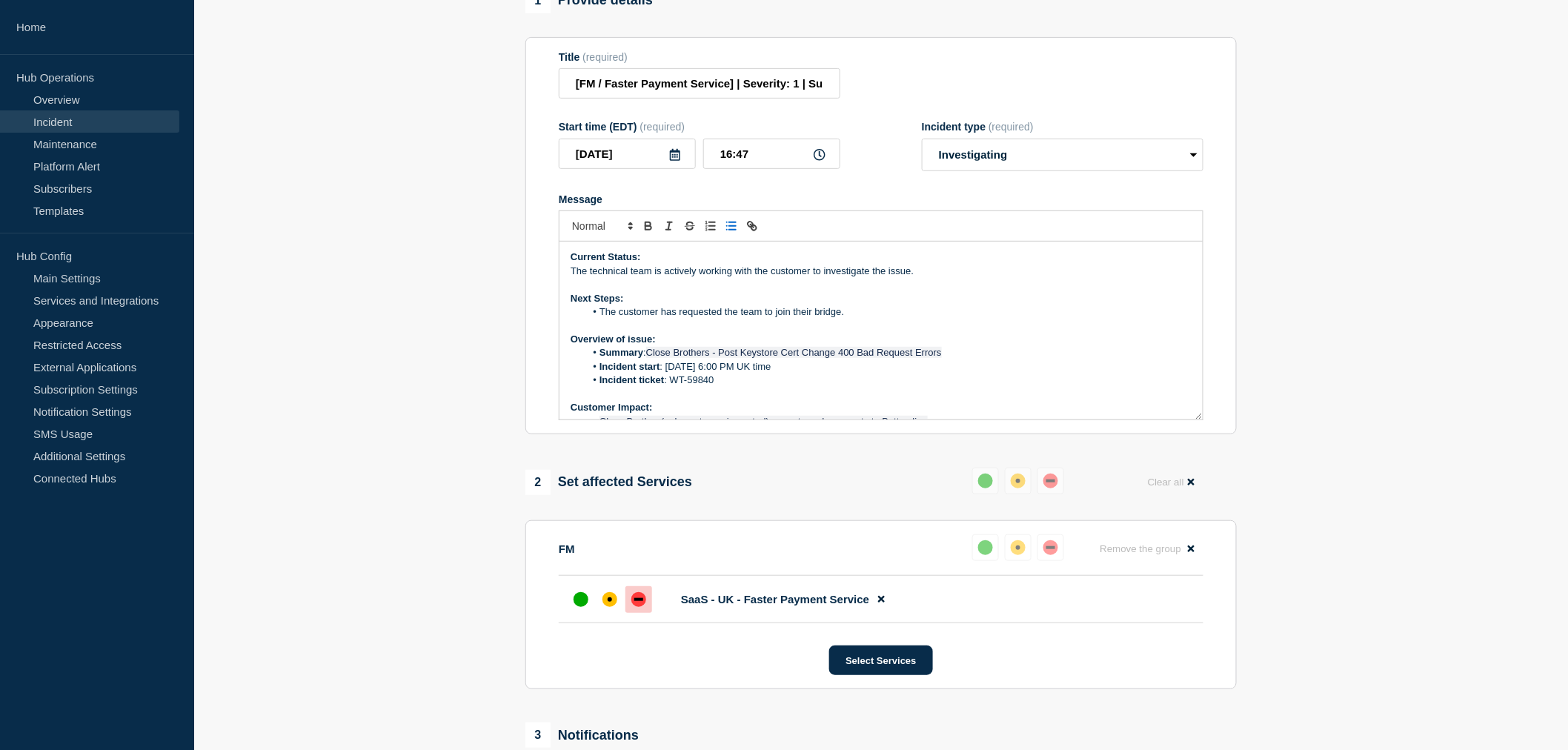
click at [732, 233] on icon "Toggle bulleted list" at bounding box center [731, 226] width 14 height 14
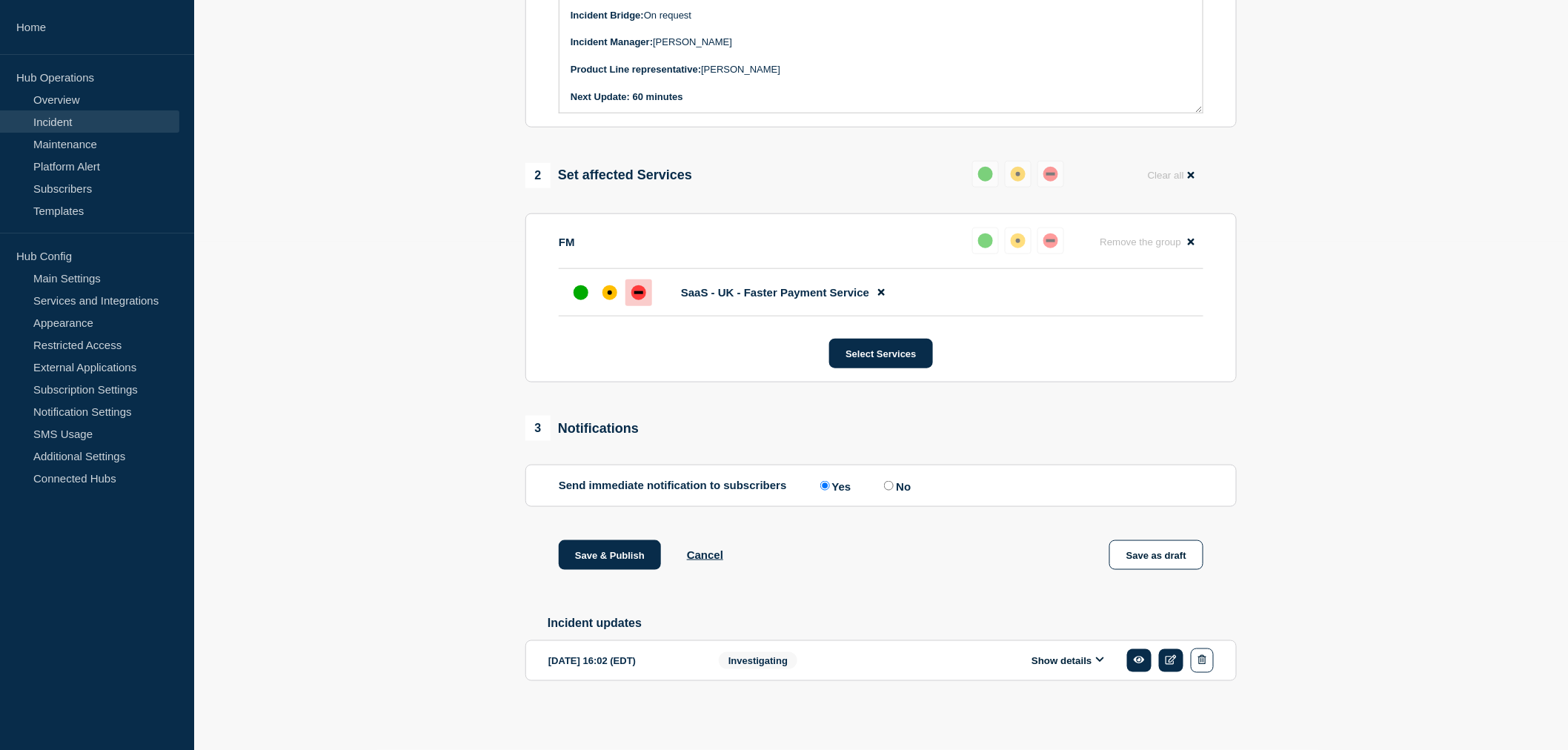
scroll to position [531, 0]
drag, startPoint x: 697, startPoint y: 92, endPoint x: 633, endPoint y: 96, distance: 64.1
click at [633, 96] on p "Next Update: 60 minutes" at bounding box center [880, 97] width 621 height 14
click at [633, 96] on strong "Next Update: 60 minutes" at bounding box center [626, 96] width 113 height 11
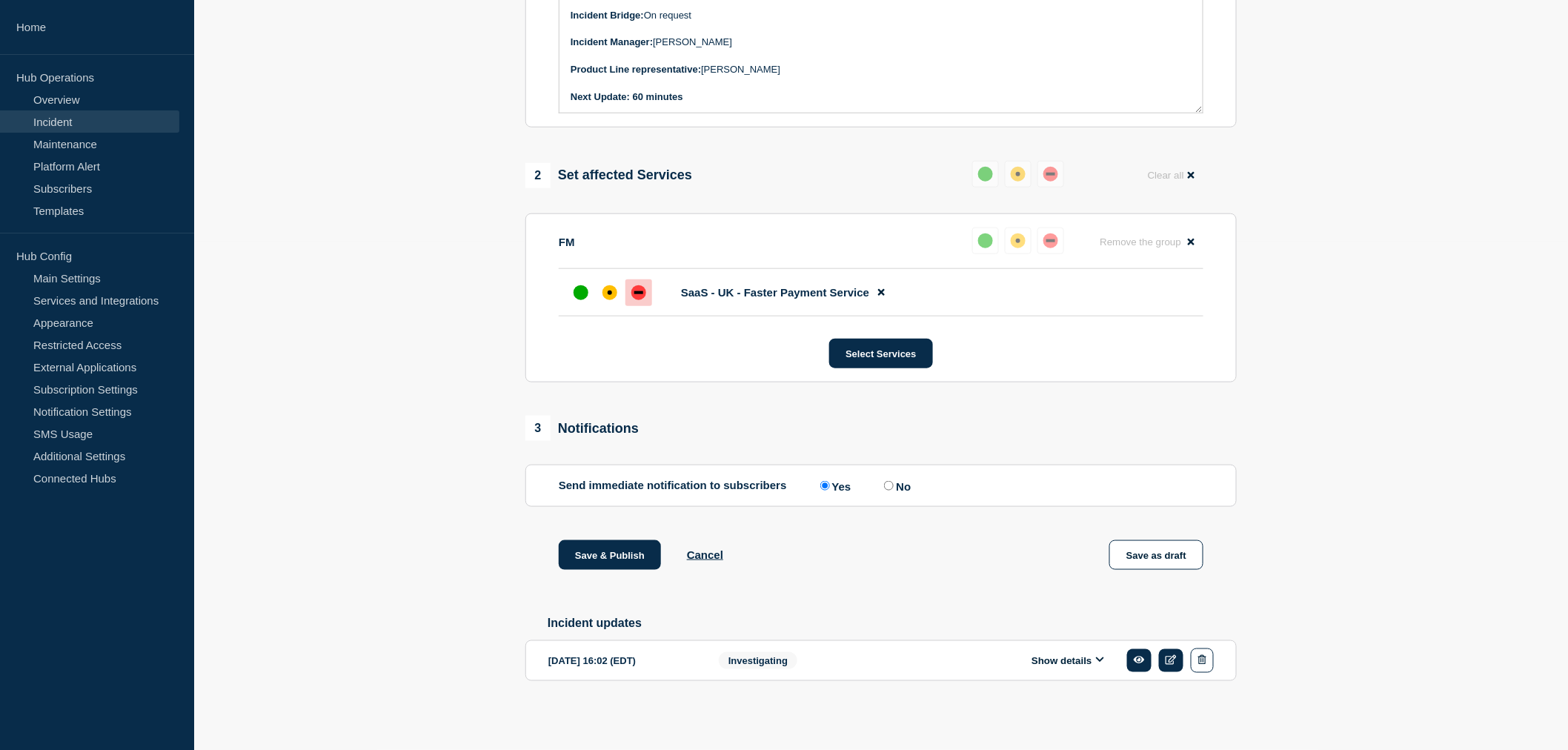
click at [697, 94] on p "Next Update: 60 minutes" at bounding box center [880, 97] width 621 height 14
drag, startPoint x: 697, startPoint y: 94, endPoint x: 634, endPoint y: 91, distance: 63.1
click at [634, 91] on p "Next Update: 60 minutes" at bounding box center [880, 97] width 621 height 14
click at [546, 164] on span "2" at bounding box center [537, 175] width 25 height 25
click at [612, 550] on button "Save & Publish" at bounding box center [610, 555] width 103 height 29
